Goal: Transaction & Acquisition: Purchase product/service

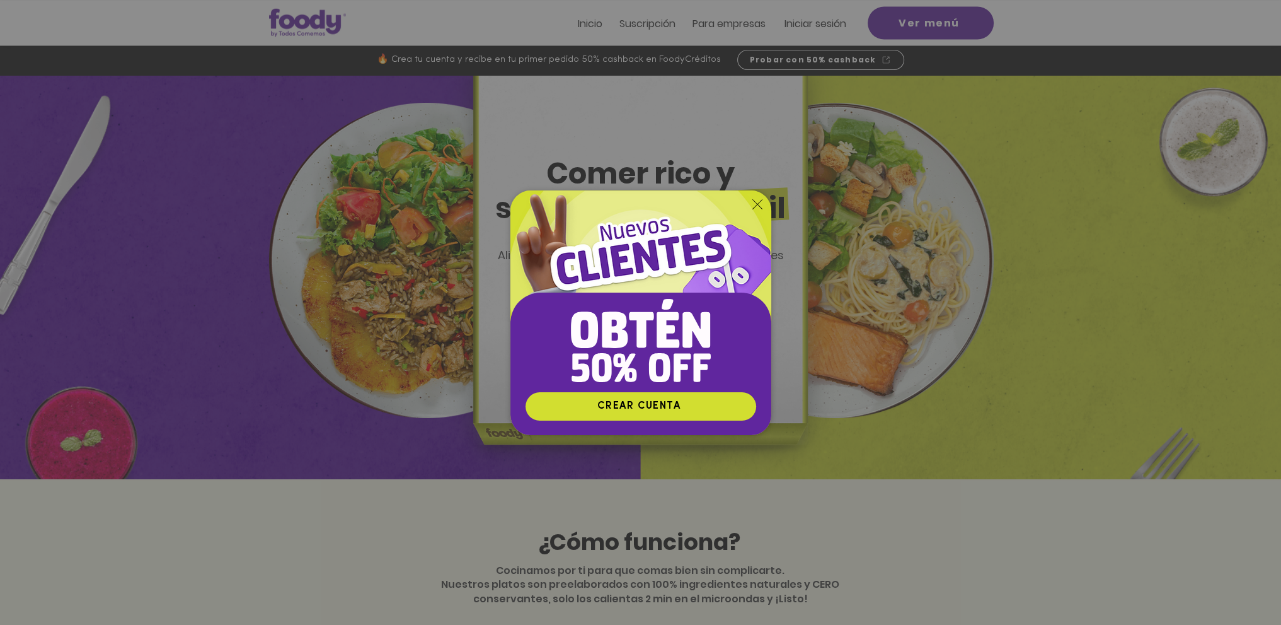
click at [981, 197] on div "Nuevos suscriptores 50% off" at bounding box center [640, 312] width 1281 height 625
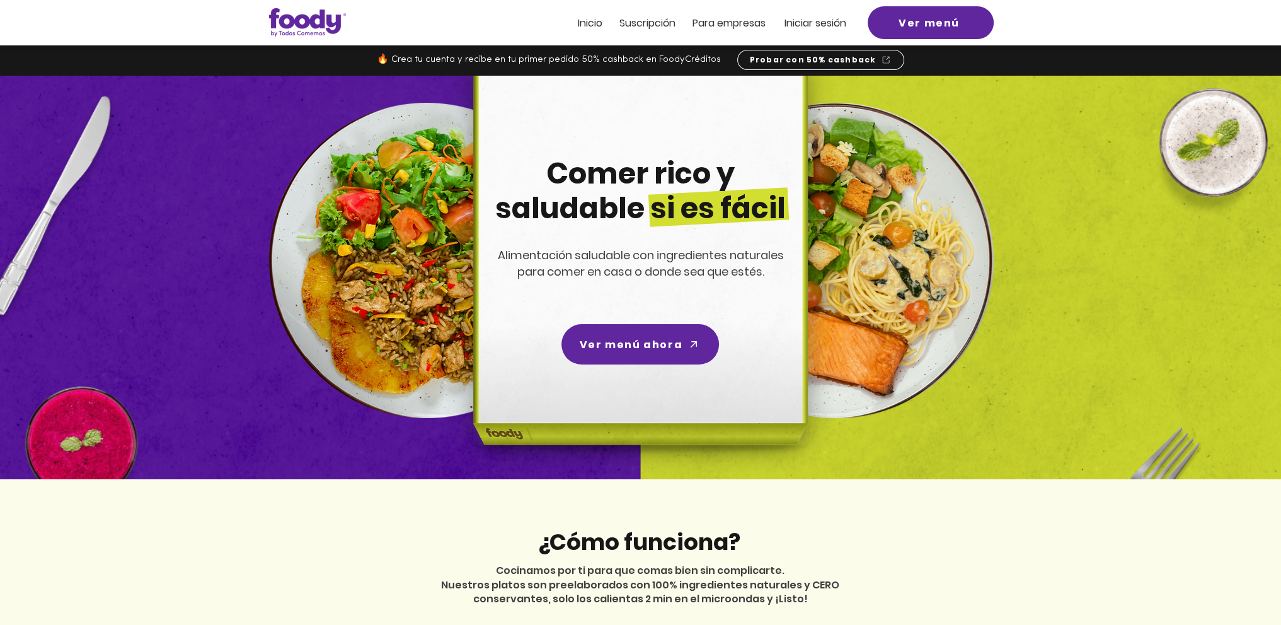
click at [592, 24] on span "Inicio" at bounding box center [590, 23] width 25 height 14
click at [635, 354] on span "Ver menú ahora" at bounding box center [640, 343] width 153 height 35
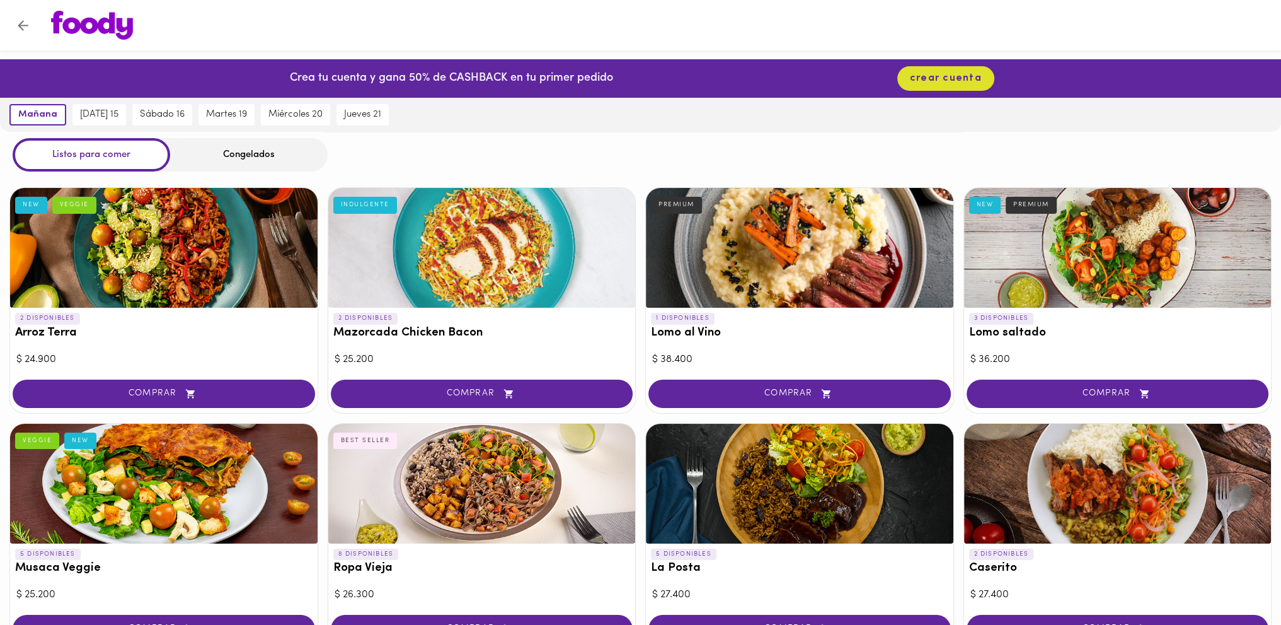
click at [245, 156] on div "Congelados" at bounding box center [249, 154] width 158 height 33
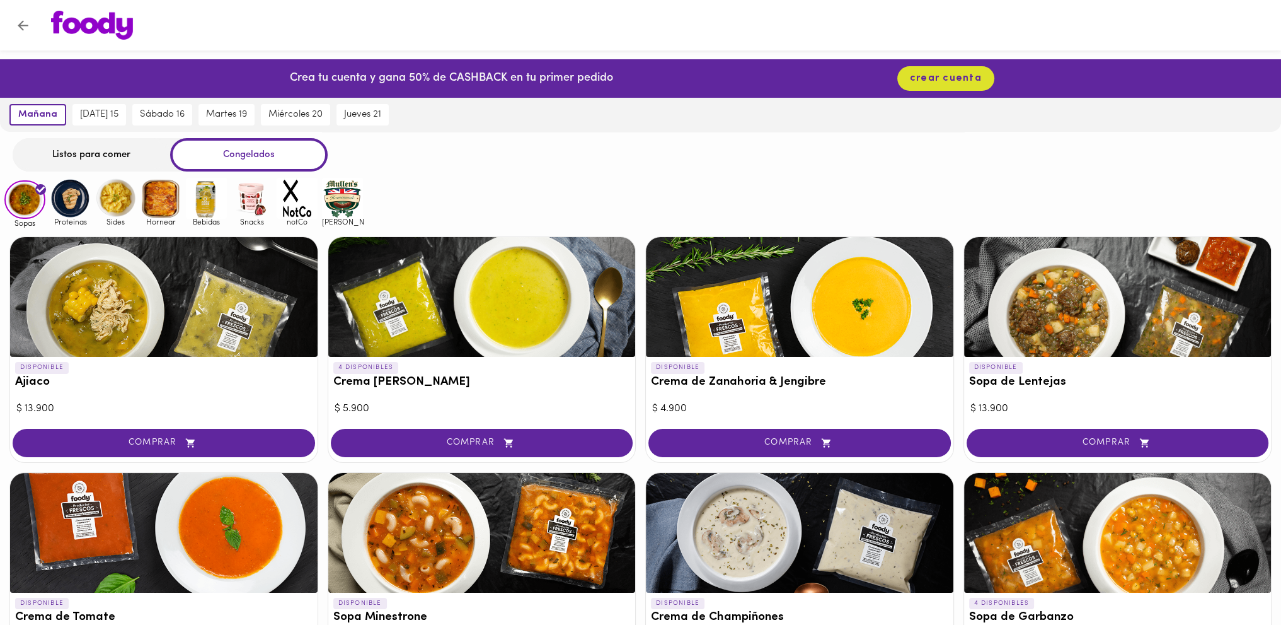
click at [111, 156] on div "Listos para comer" at bounding box center [92, 154] width 158 height 33
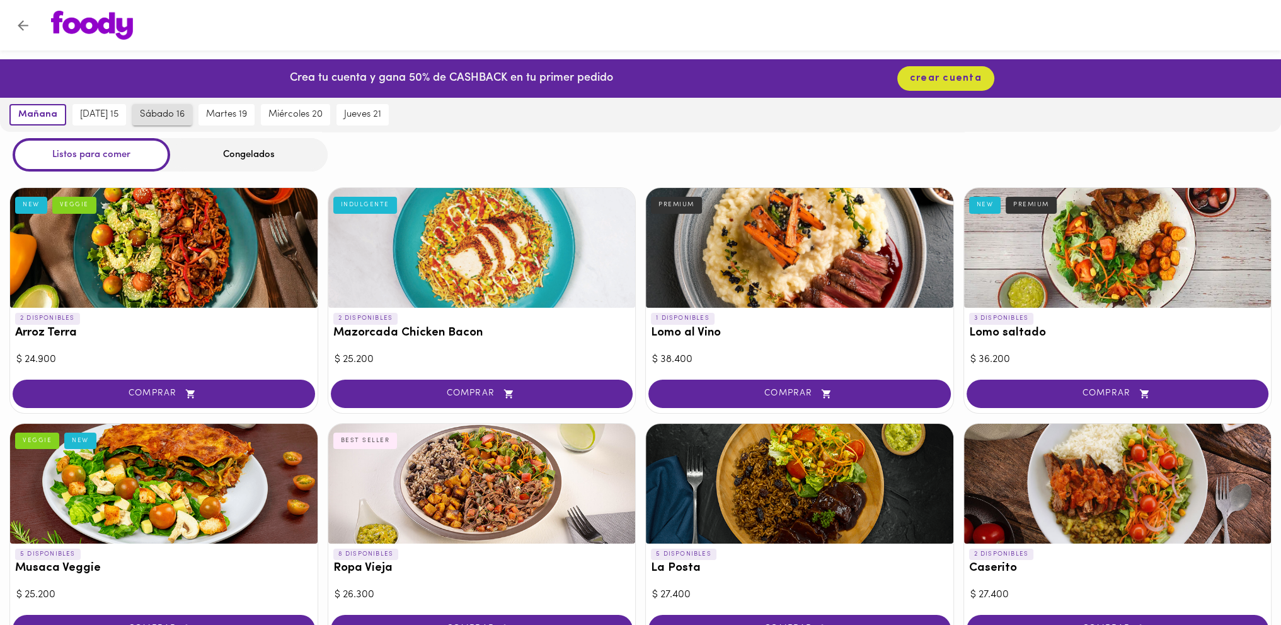
click at [161, 117] on span "sábado 16" at bounding box center [162, 114] width 45 height 11
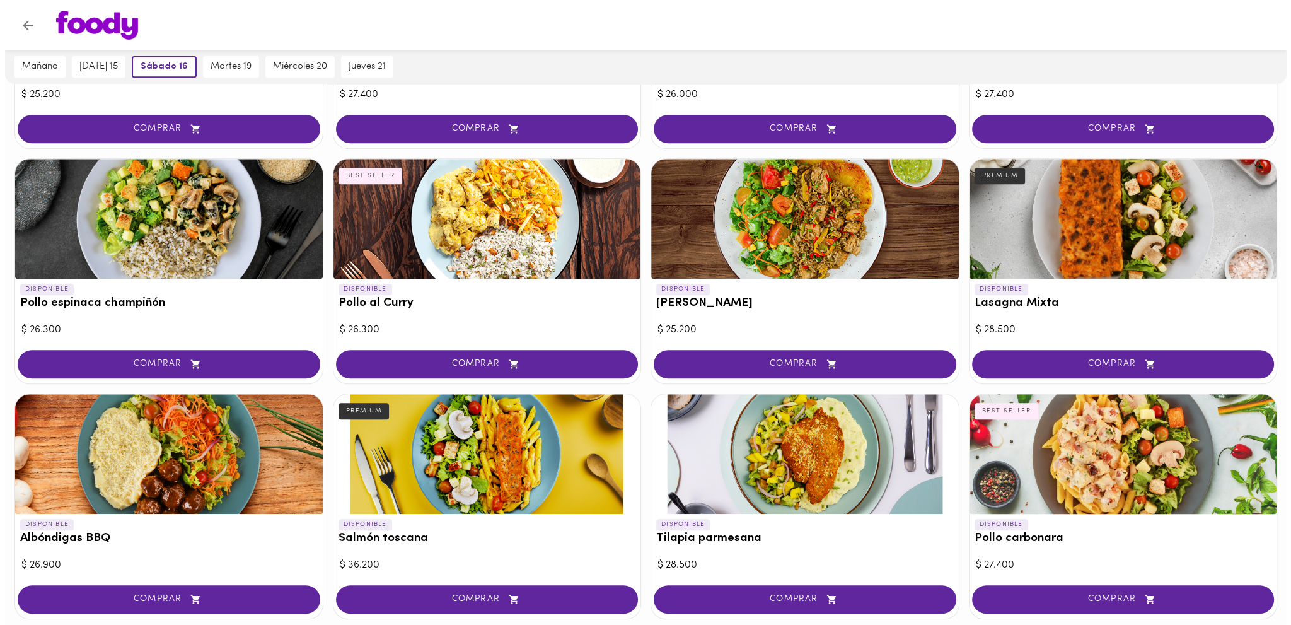
scroll to position [840, 0]
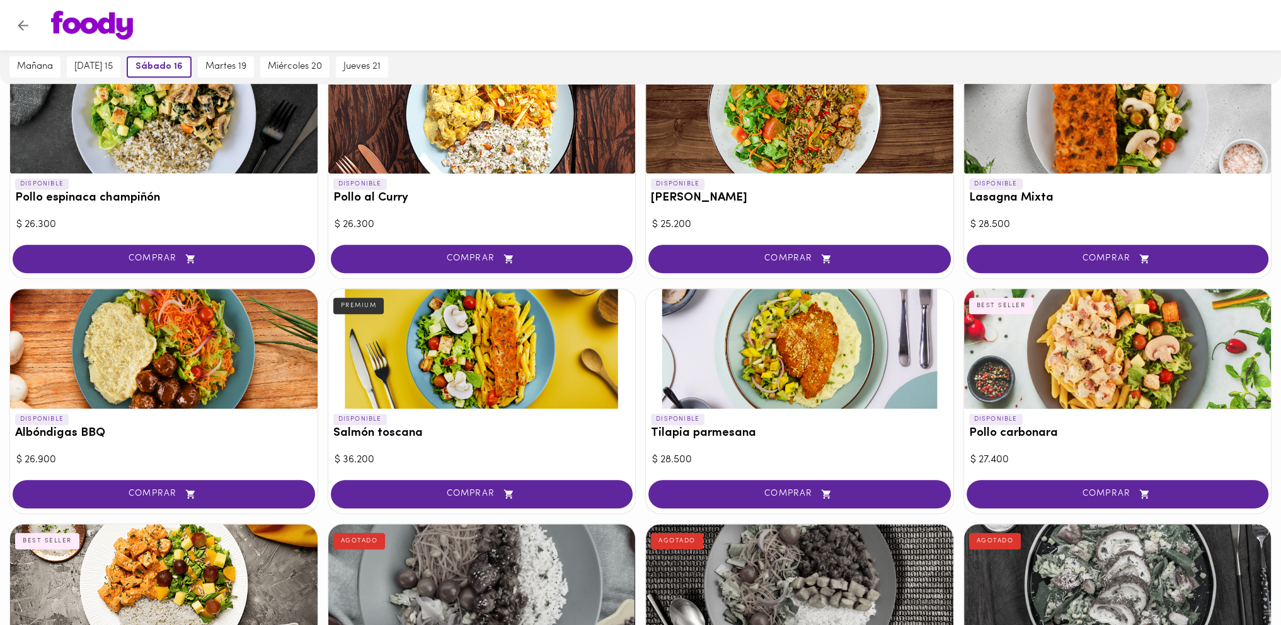
click at [1100, 338] on div at bounding box center [1118, 349] width 308 height 120
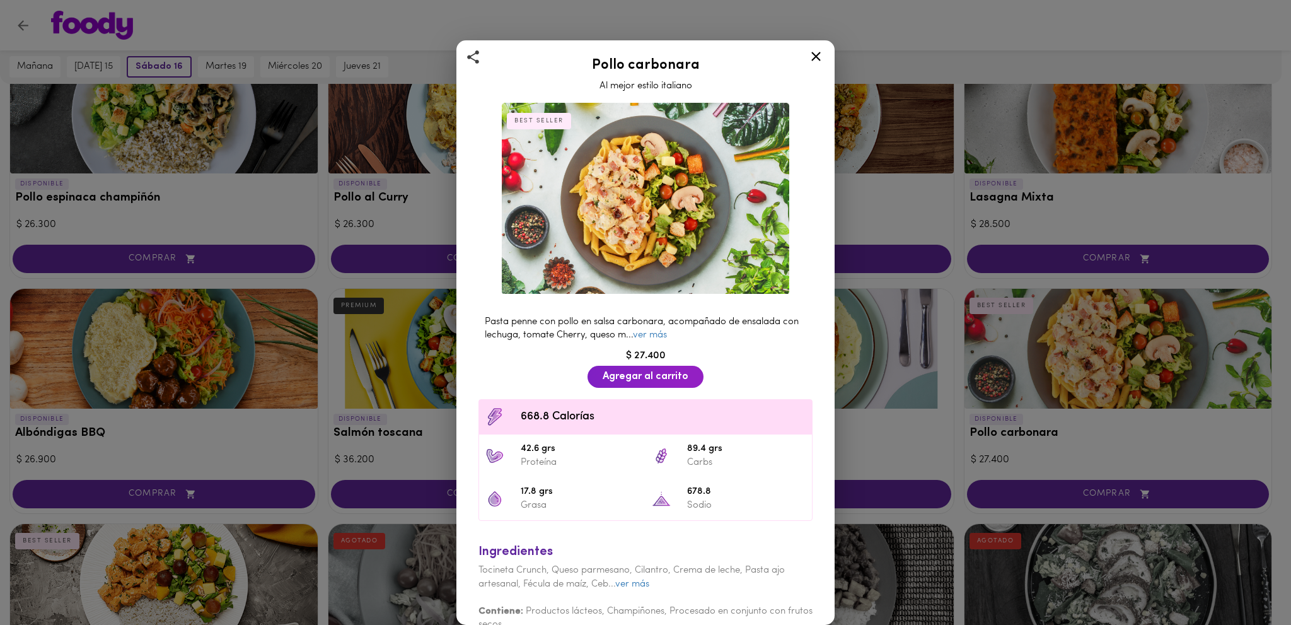
scroll to position [18, 0]
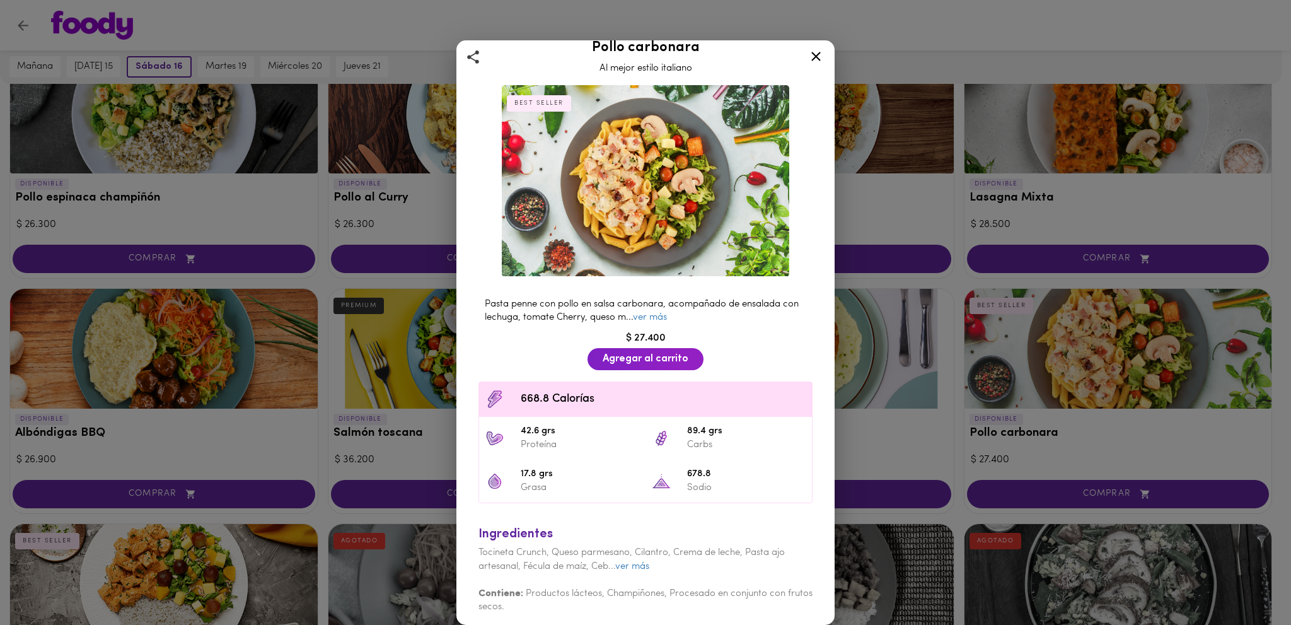
click at [817, 56] on icon at bounding box center [815, 56] width 9 height 9
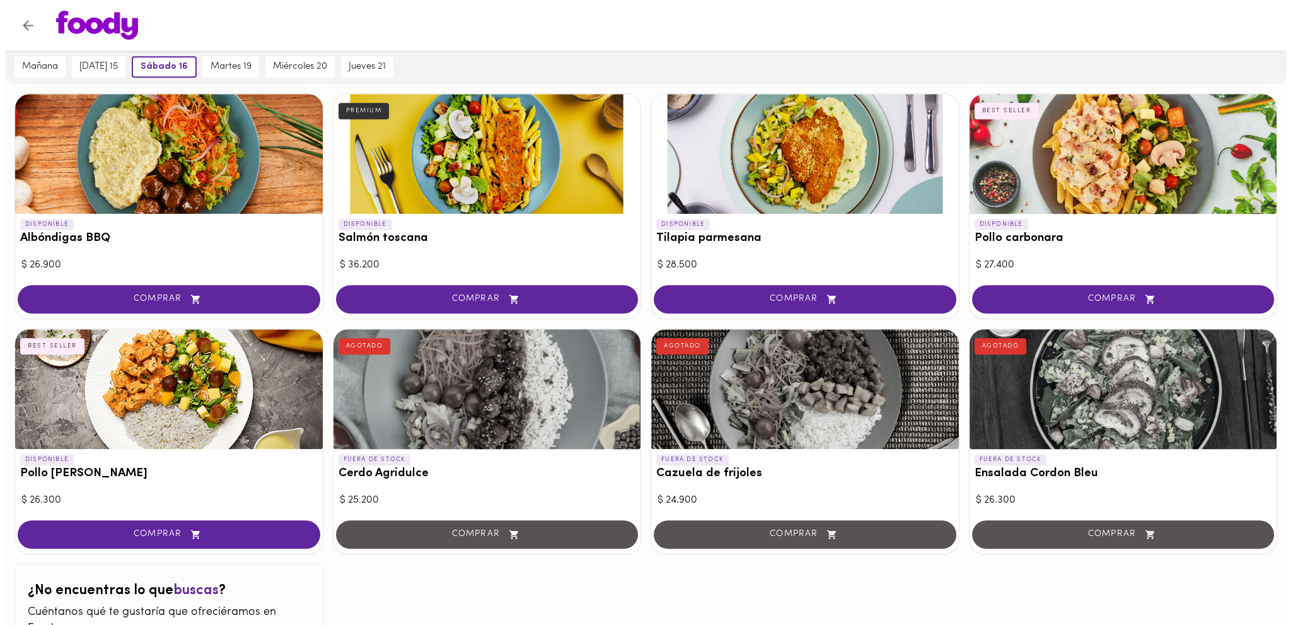
scroll to position [929, 0]
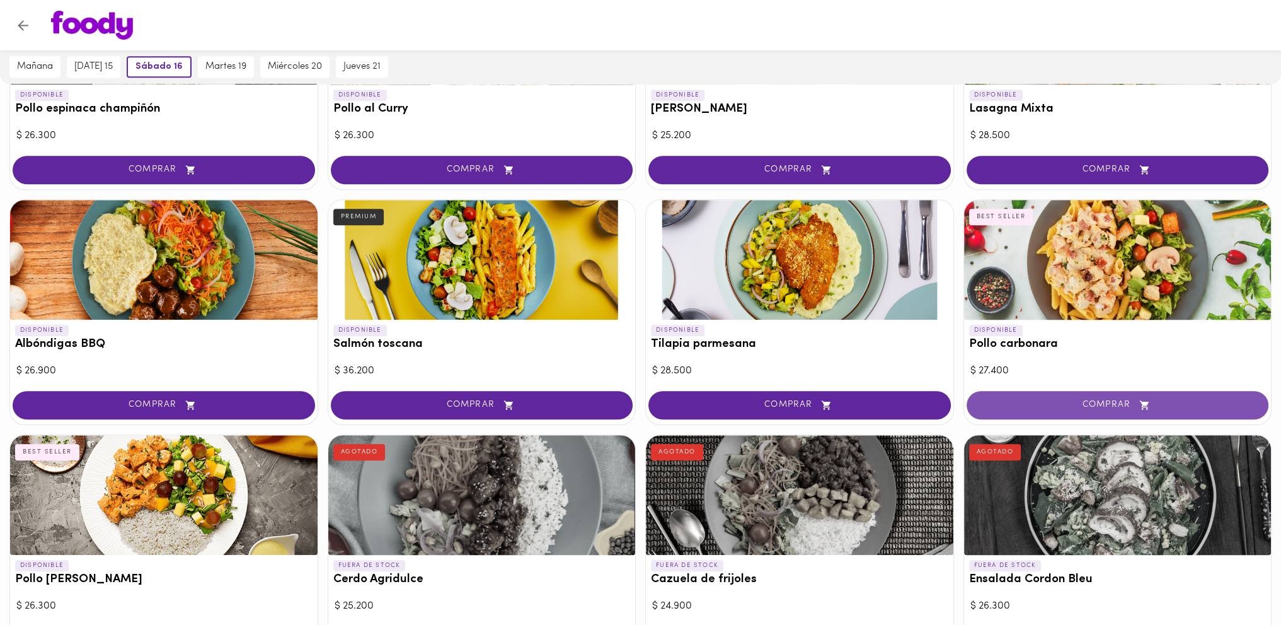
click at [1063, 403] on span "COMPRAR" at bounding box center [1118, 405] width 271 height 11
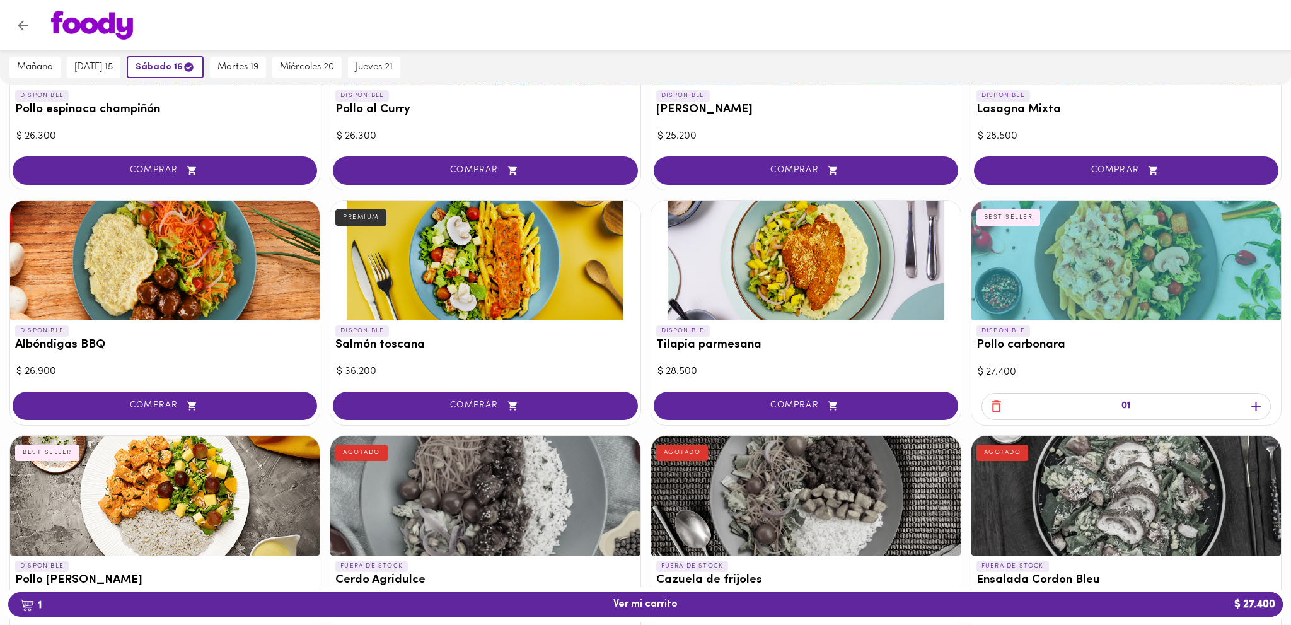
scroll to position [930, 0]
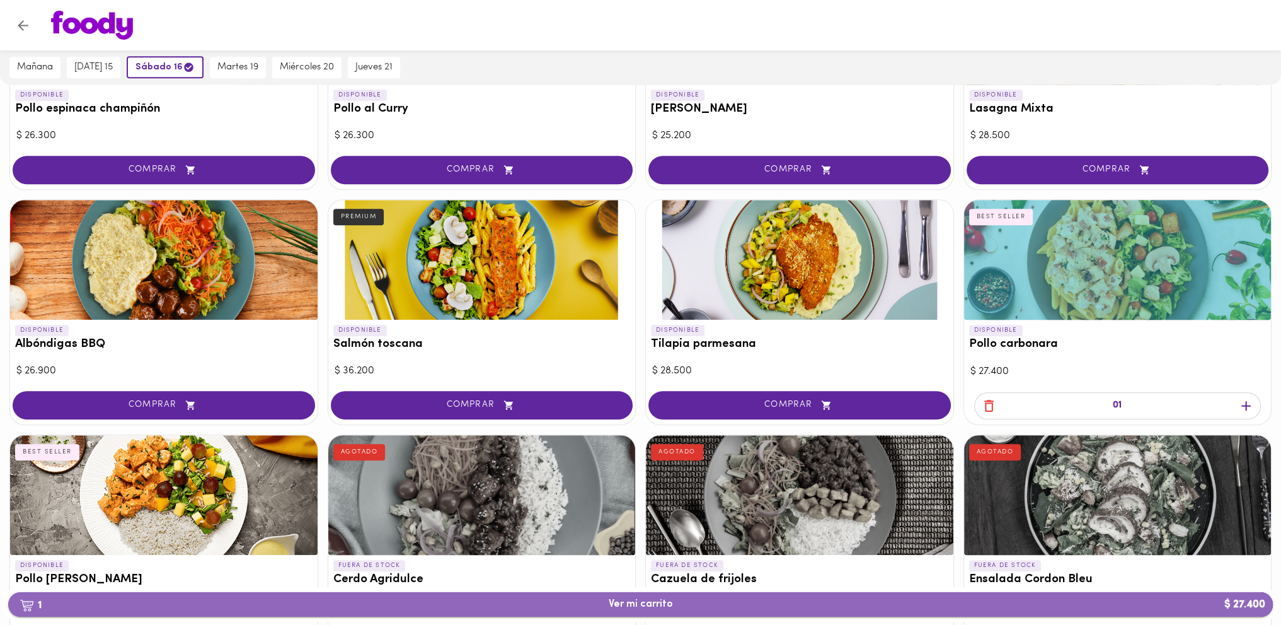
click at [635, 603] on span "1 Ver mi carrito $ 27.400" at bounding box center [641, 604] width 64 height 12
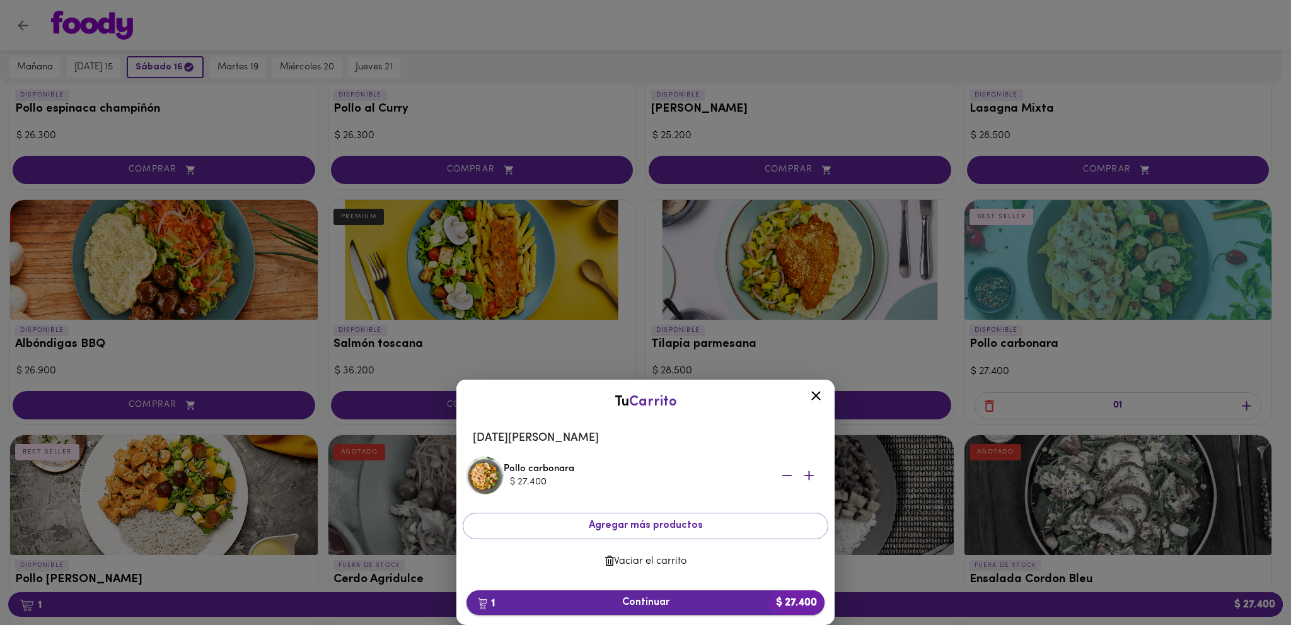
click at [653, 608] on span "1 Continuar $ 27.400" at bounding box center [645, 602] width 338 height 12
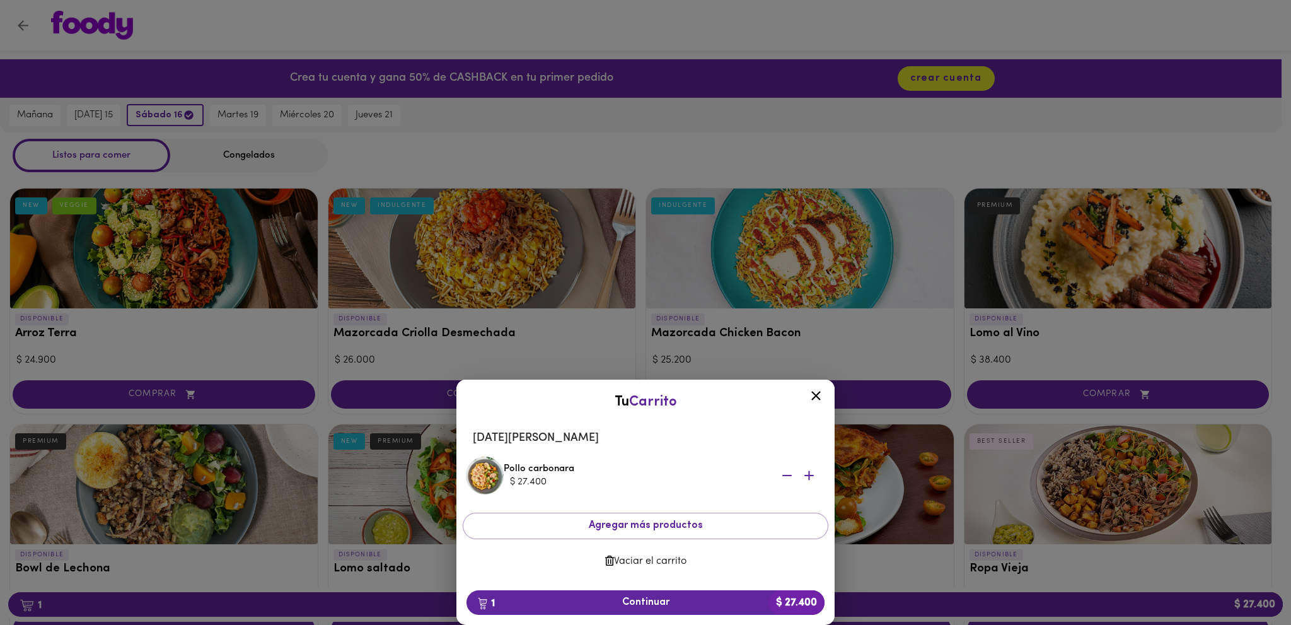
click at [821, 396] on icon at bounding box center [816, 396] width 16 height 16
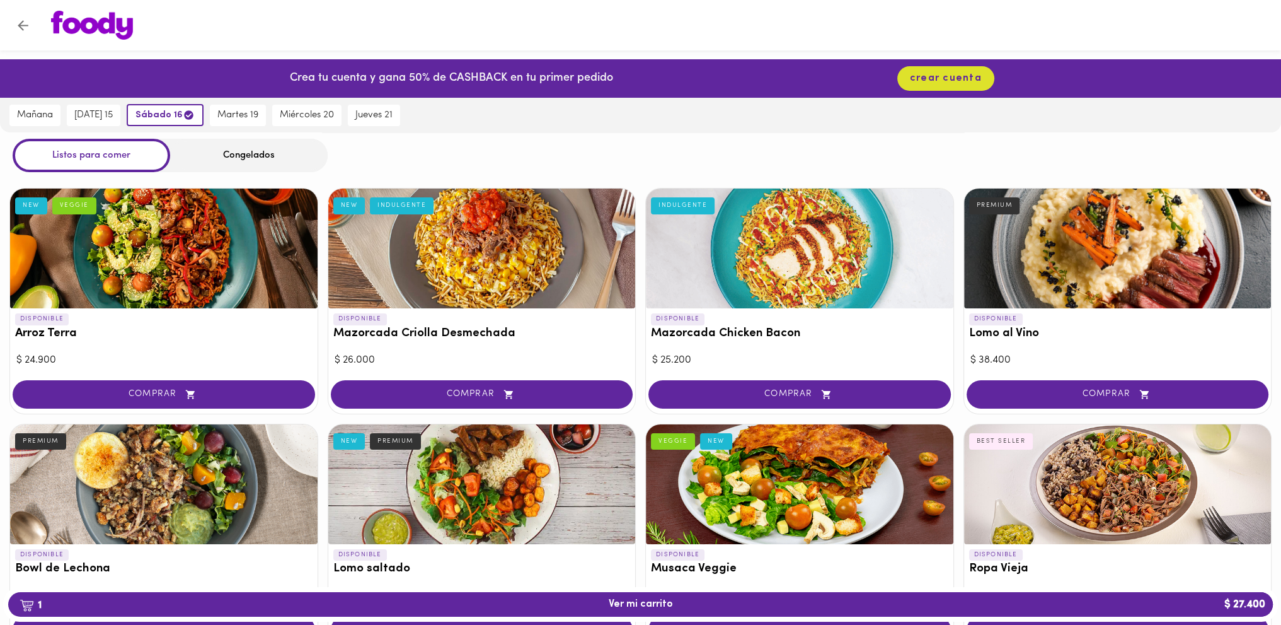
click at [11, 22] on button "Volver" at bounding box center [23, 25] width 31 height 31
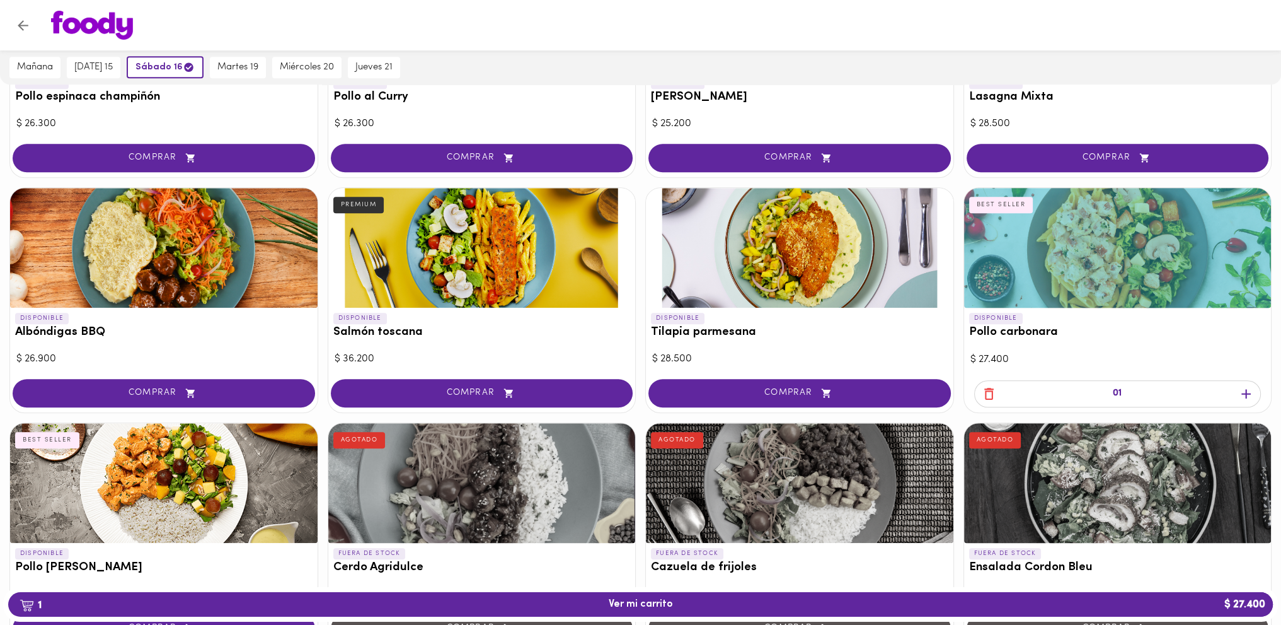
scroll to position [930, 0]
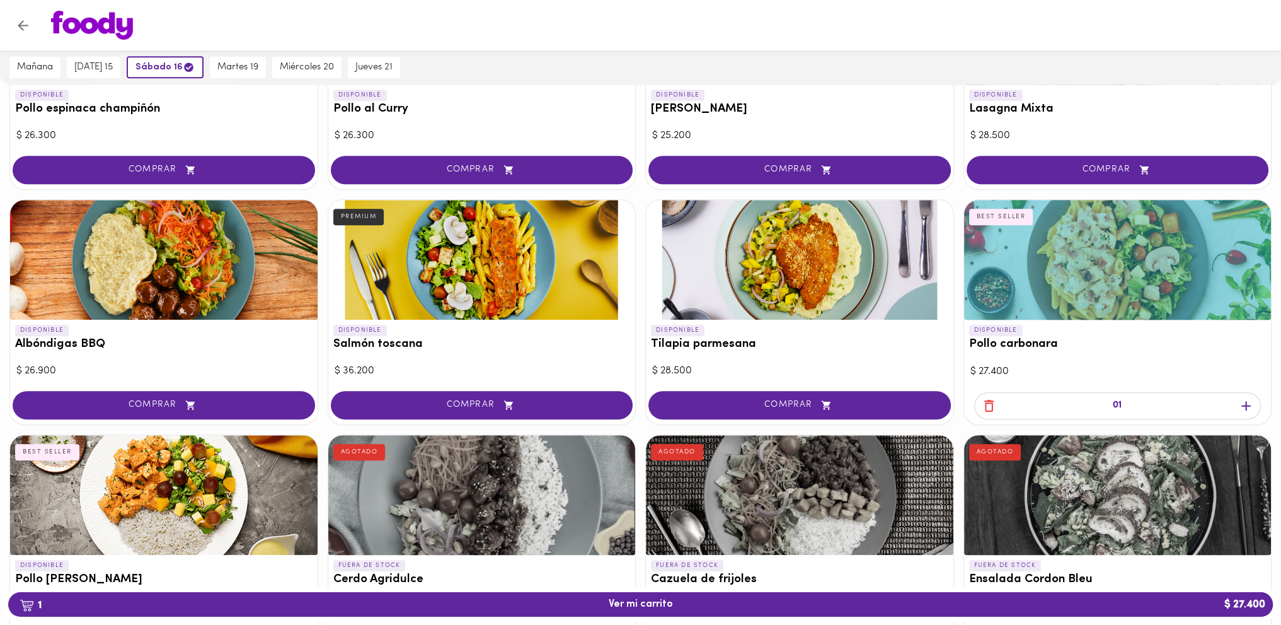
click at [991, 401] on icon "button" at bounding box center [988, 406] width 9 height 12
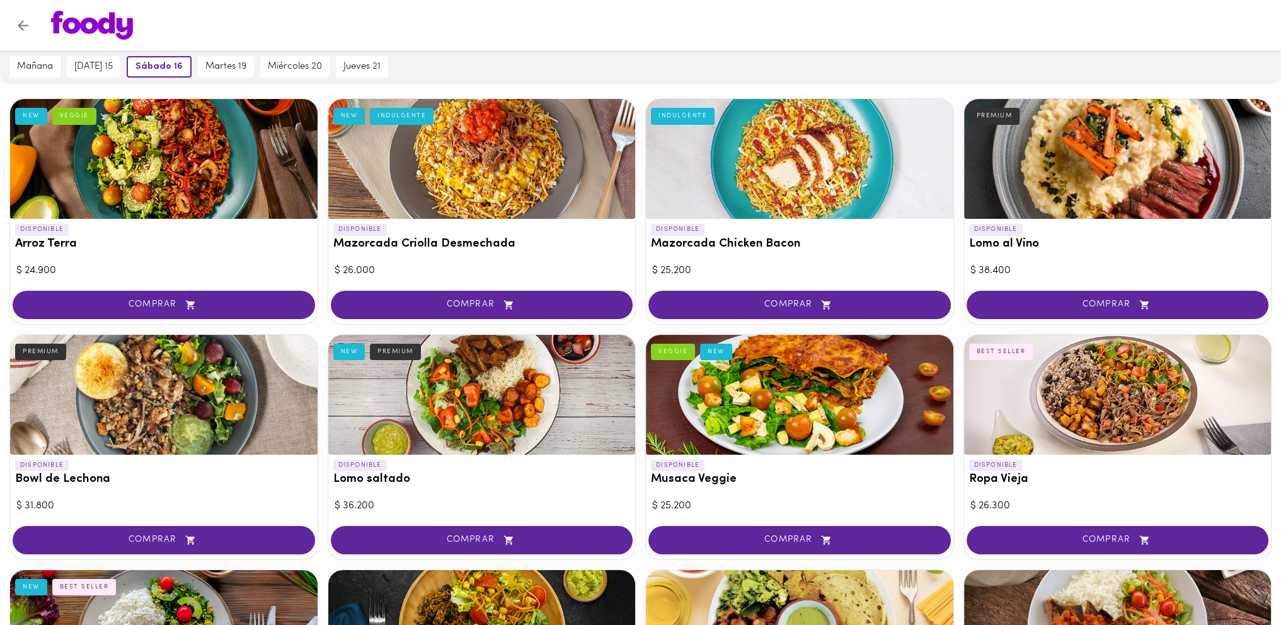
scroll to position [0, 0]
